Goal: Navigation & Orientation: Find specific page/section

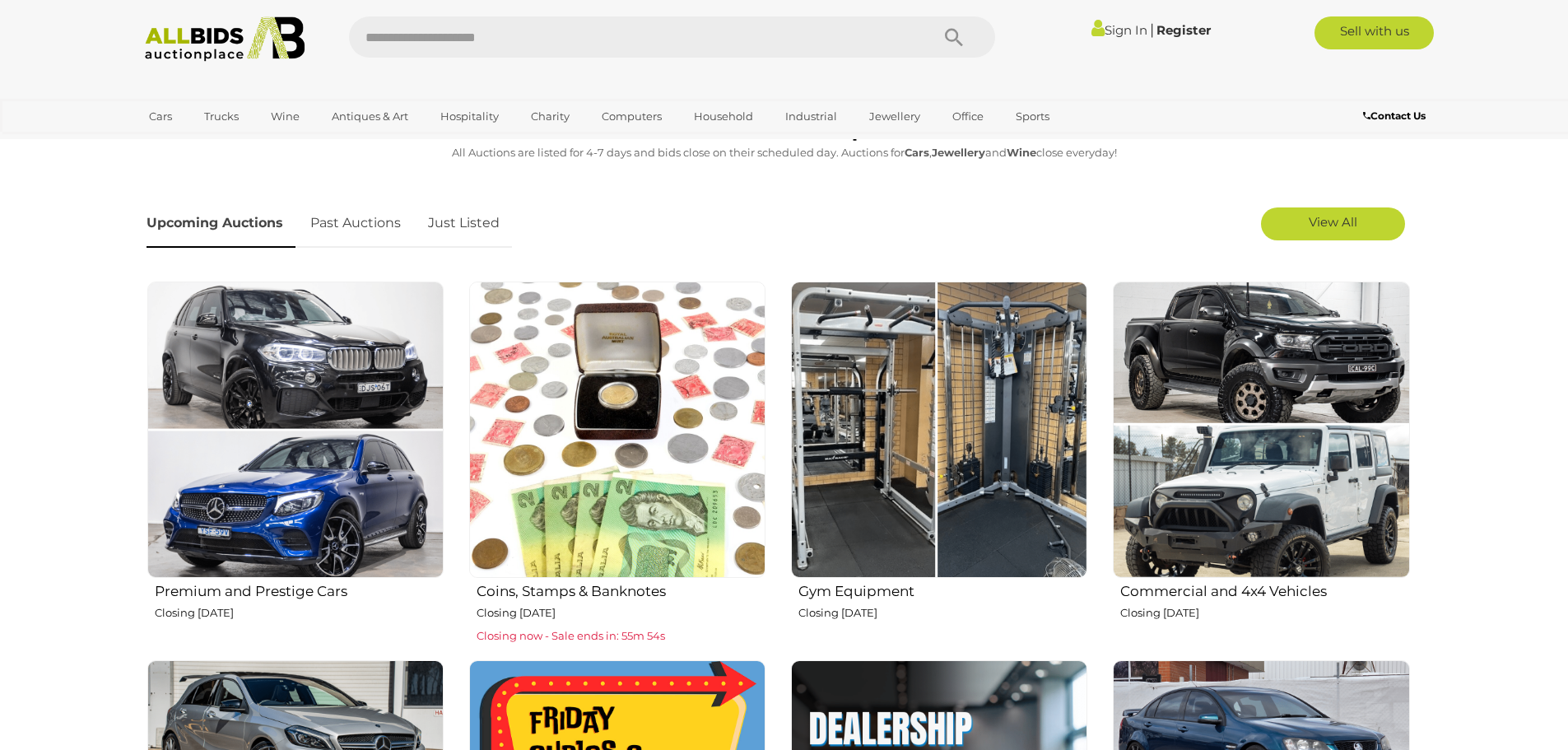
scroll to position [576, 0]
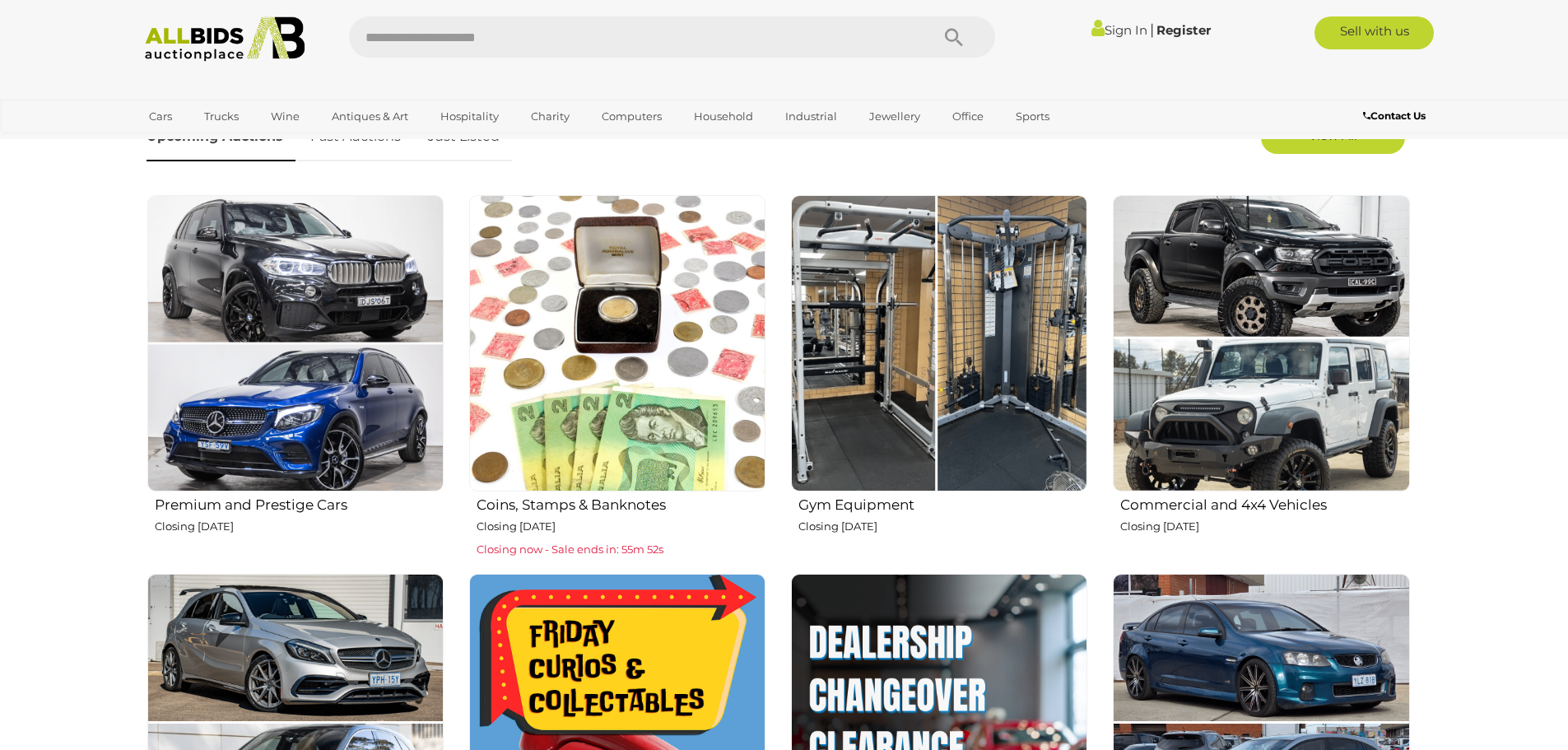
click at [931, 406] on img at bounding box center [939, 343] width 296 height 296
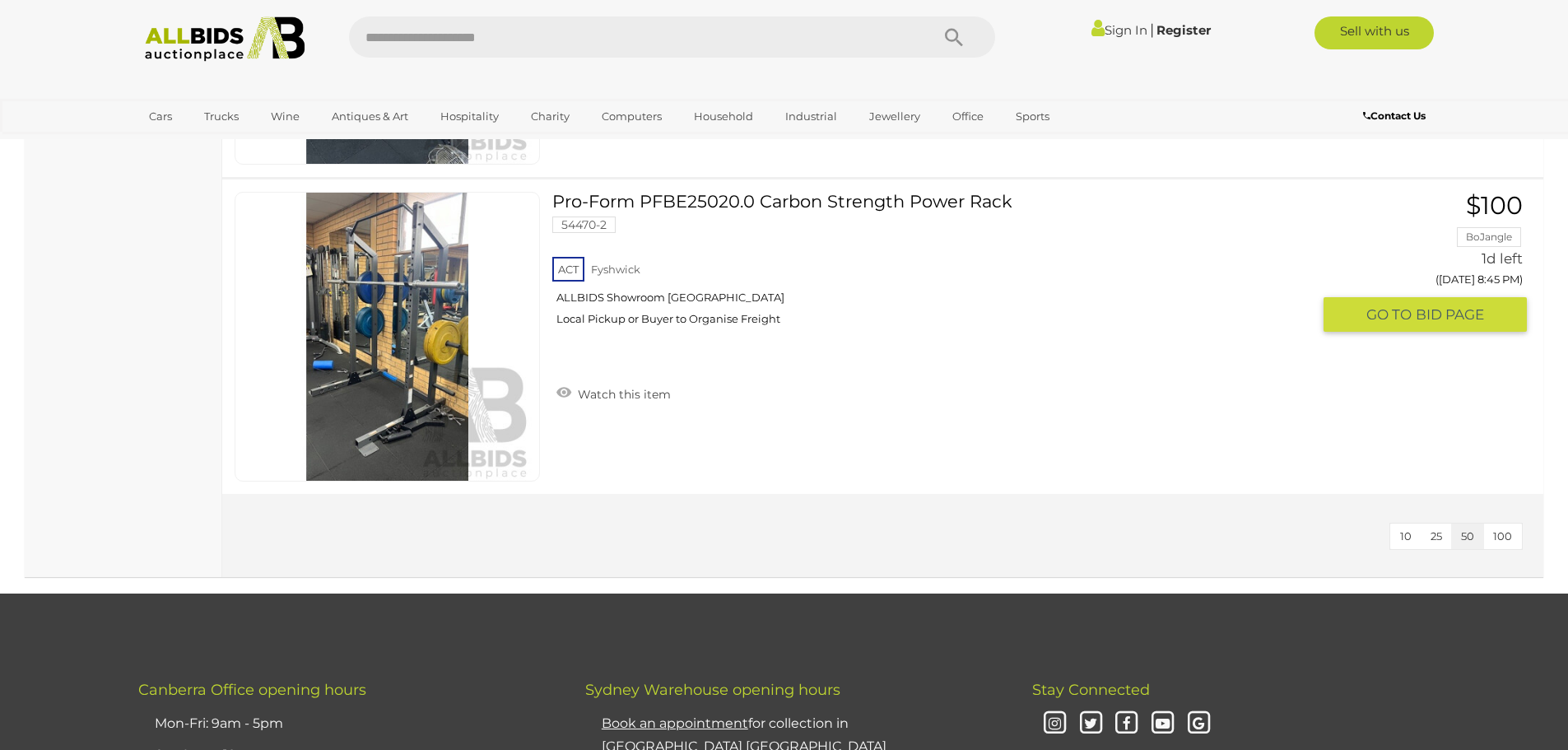
scroll to position [2387, 0]
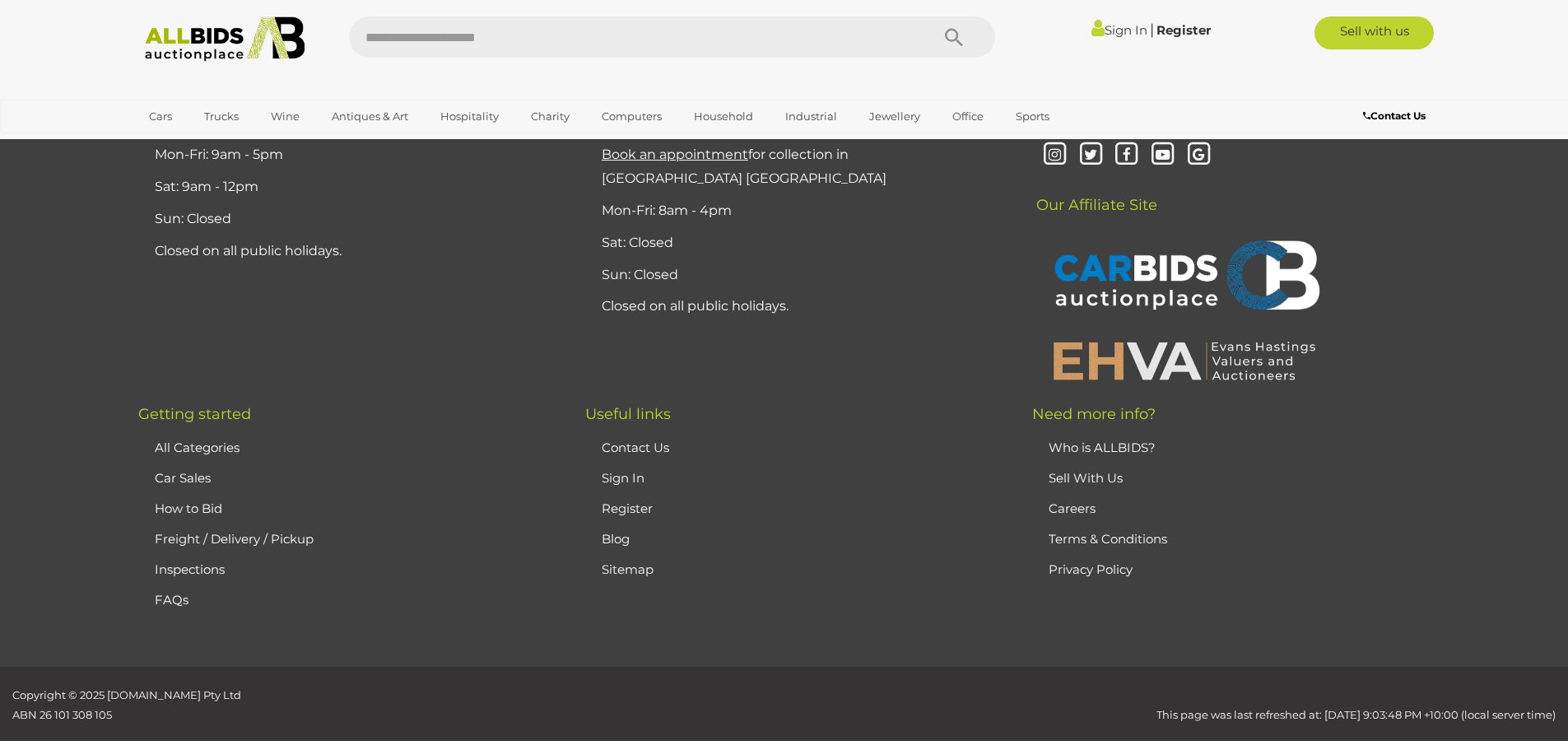
scroll to position [4366, 0]
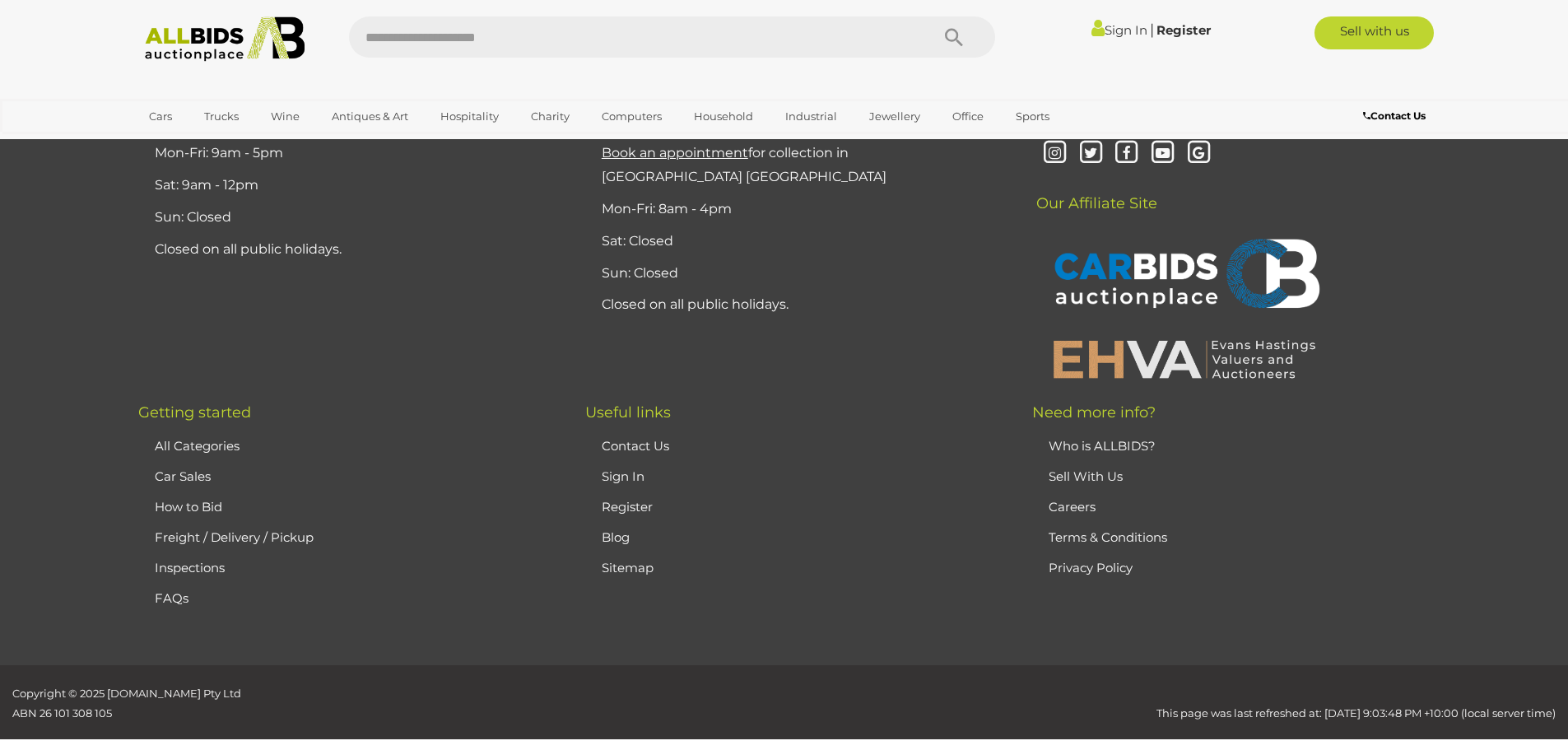
click at [1096, 468] on link "Sell With Us" at bounding box center [1086, 476] width 74 height 16
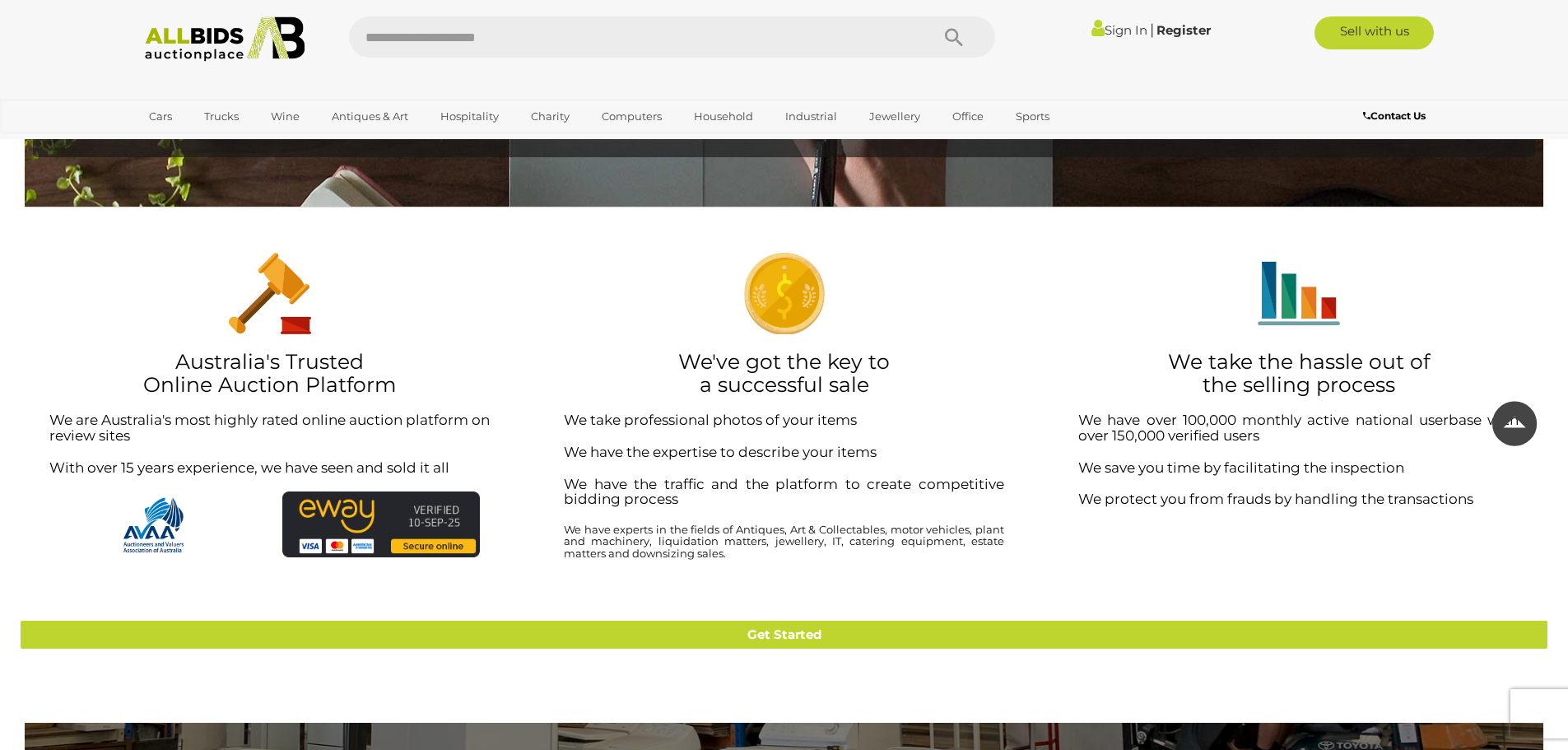
scroll to position [741, 0]
